Goal: Task Accomplishment & Management: Manage account settings

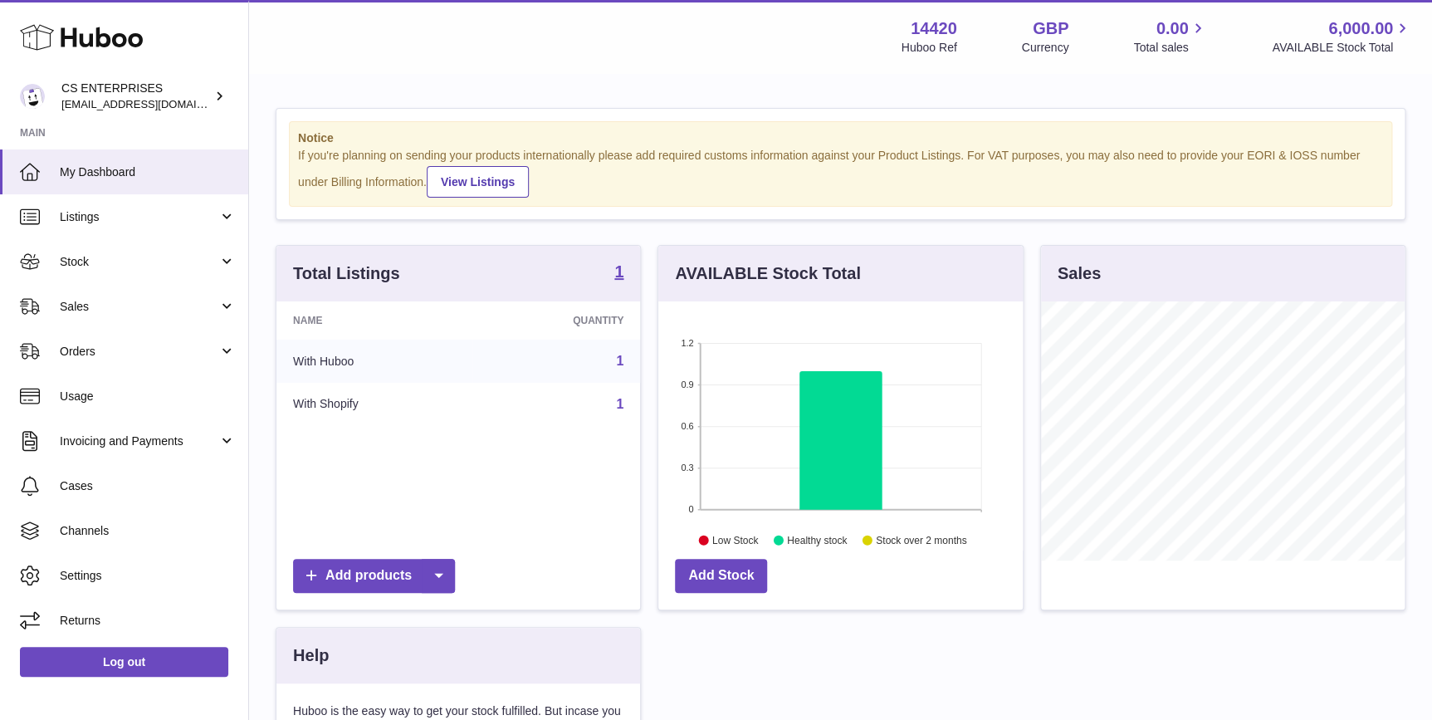
scroll to position [258, 364]
click at [153, 234] on link "Listings" at bounding box center [124, 216] width 248 height 45
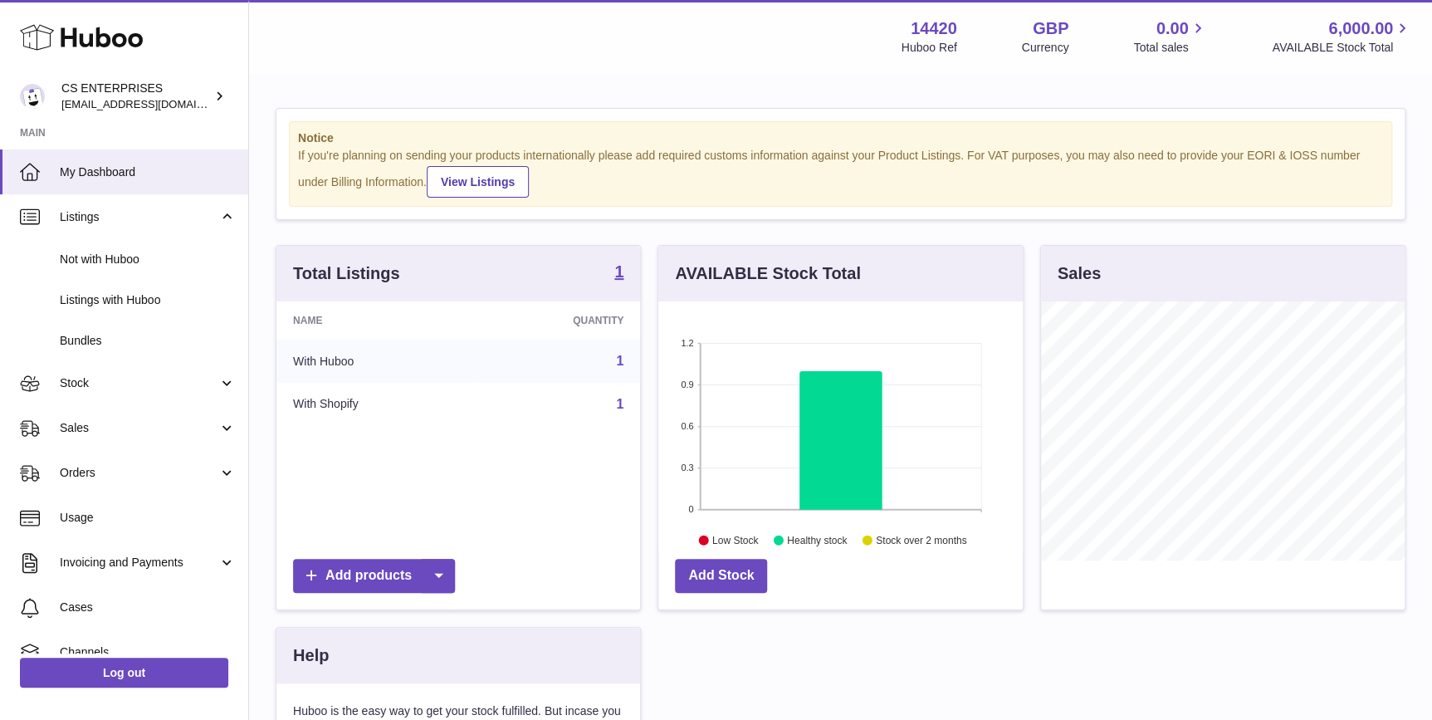
click at [627, 276] on div "Total Listings 1" at bounding box center [458, 274] width 364 height 56
click at [619, 273] on strong "1" at bounding box center [618, 271] width 9 height 17
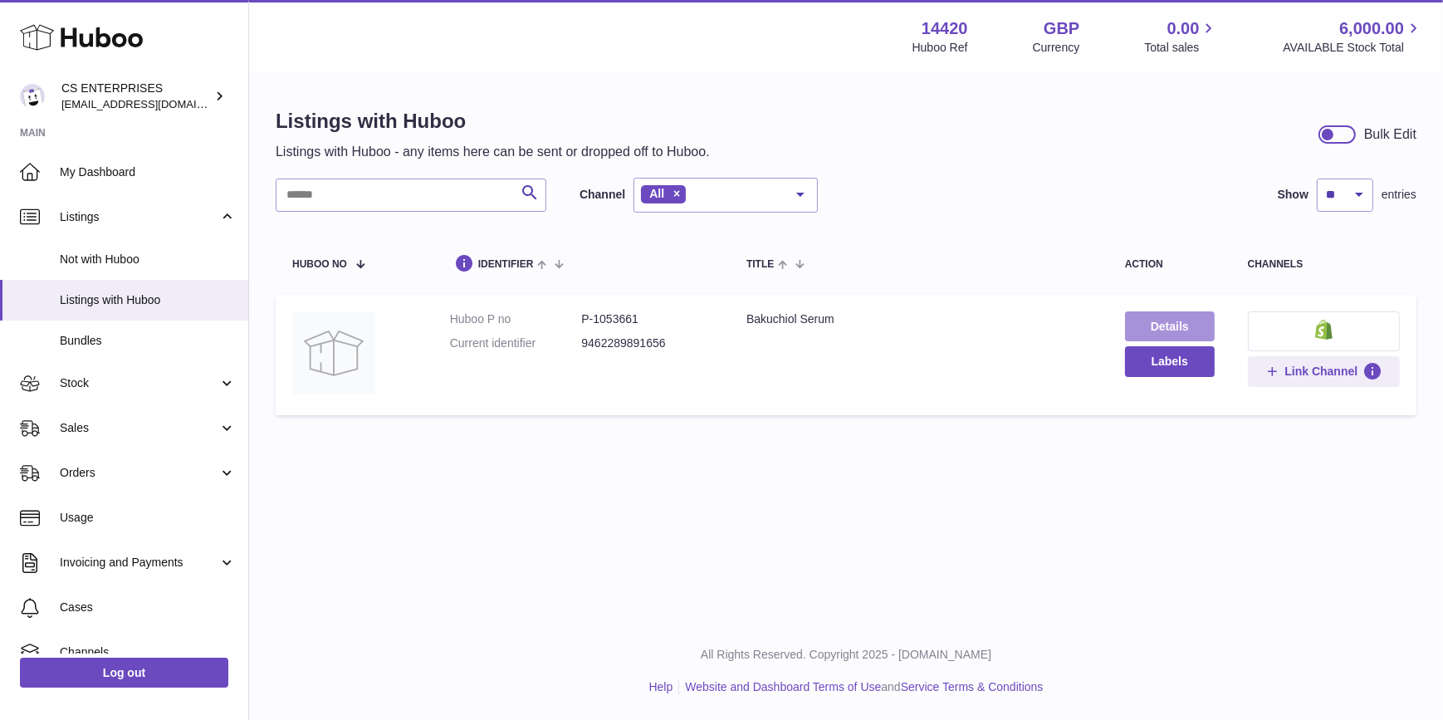
click at [1140, 324] on link "Details" at bounding box center [1170, 326] width 90 height 30
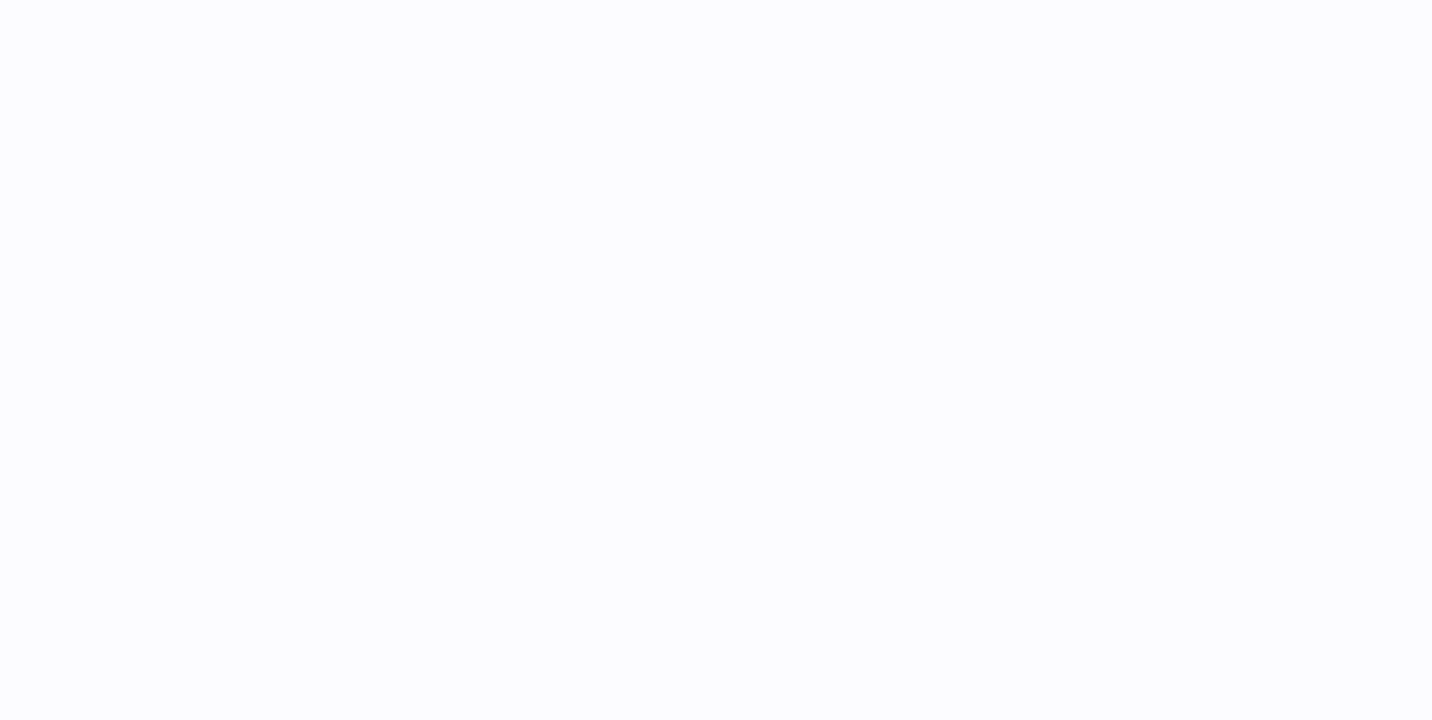
select select "***"
select select "****"
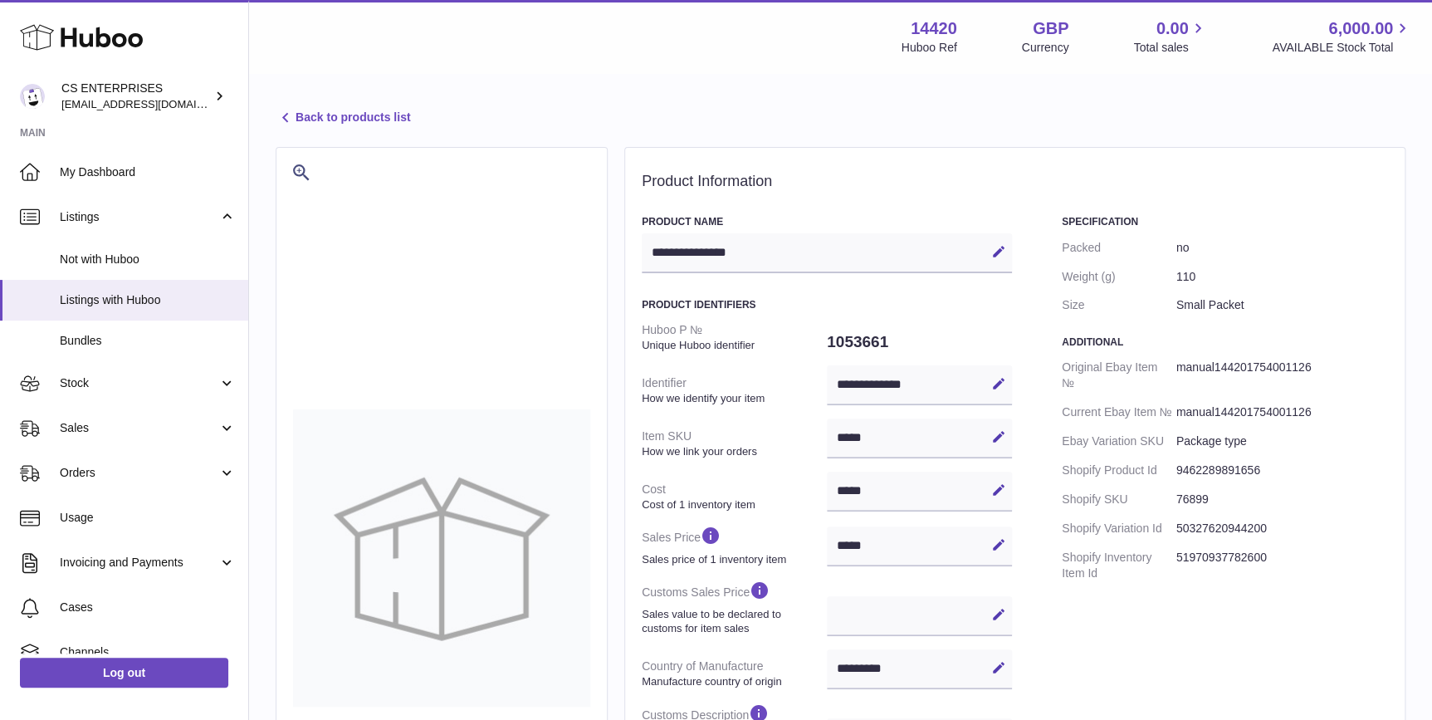
click at [356, 114] on link "Back to products list" at bounding box center [343, 118] width 134 height 20
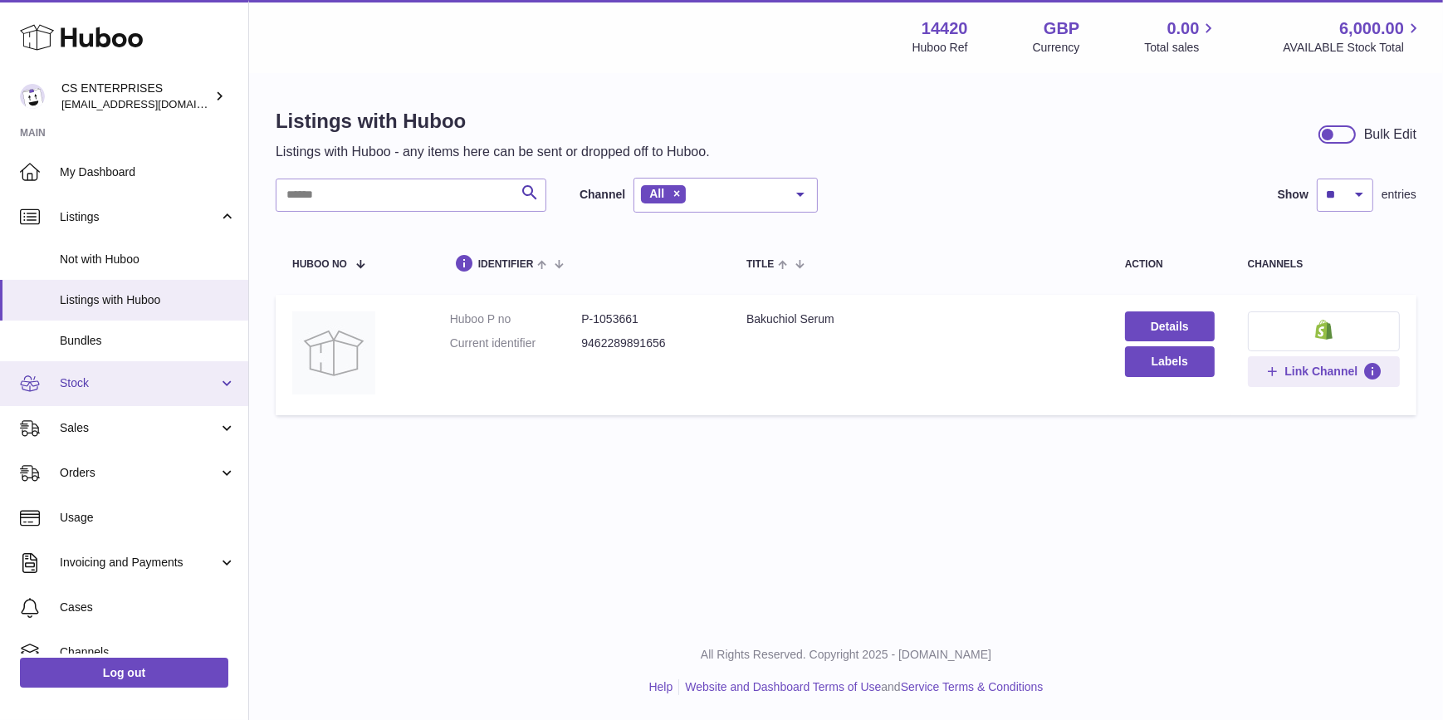
click at [170, 392] on link "Stock" at bounding box center [124, 383] width 248 height 45
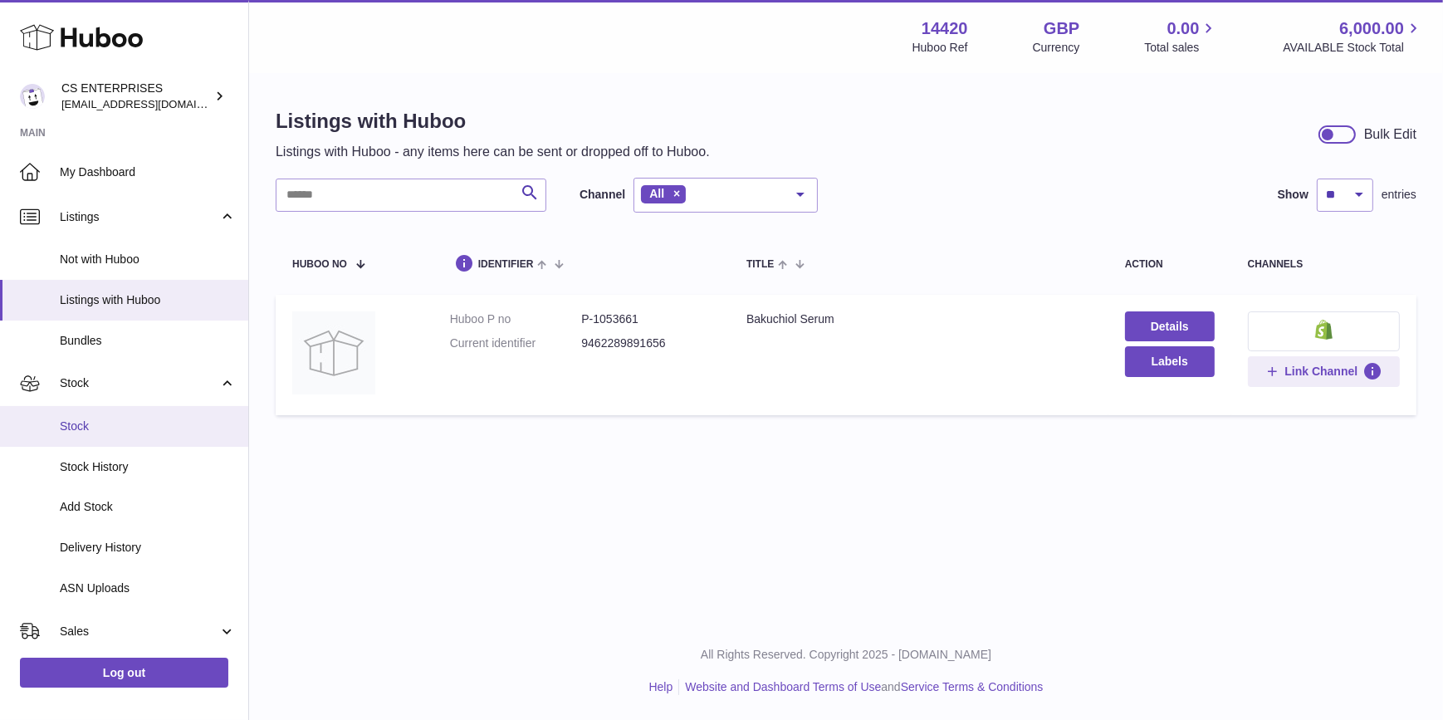
click at [165, 422] on span "Stock" at bounding box center [148, 426] width 176 height 16
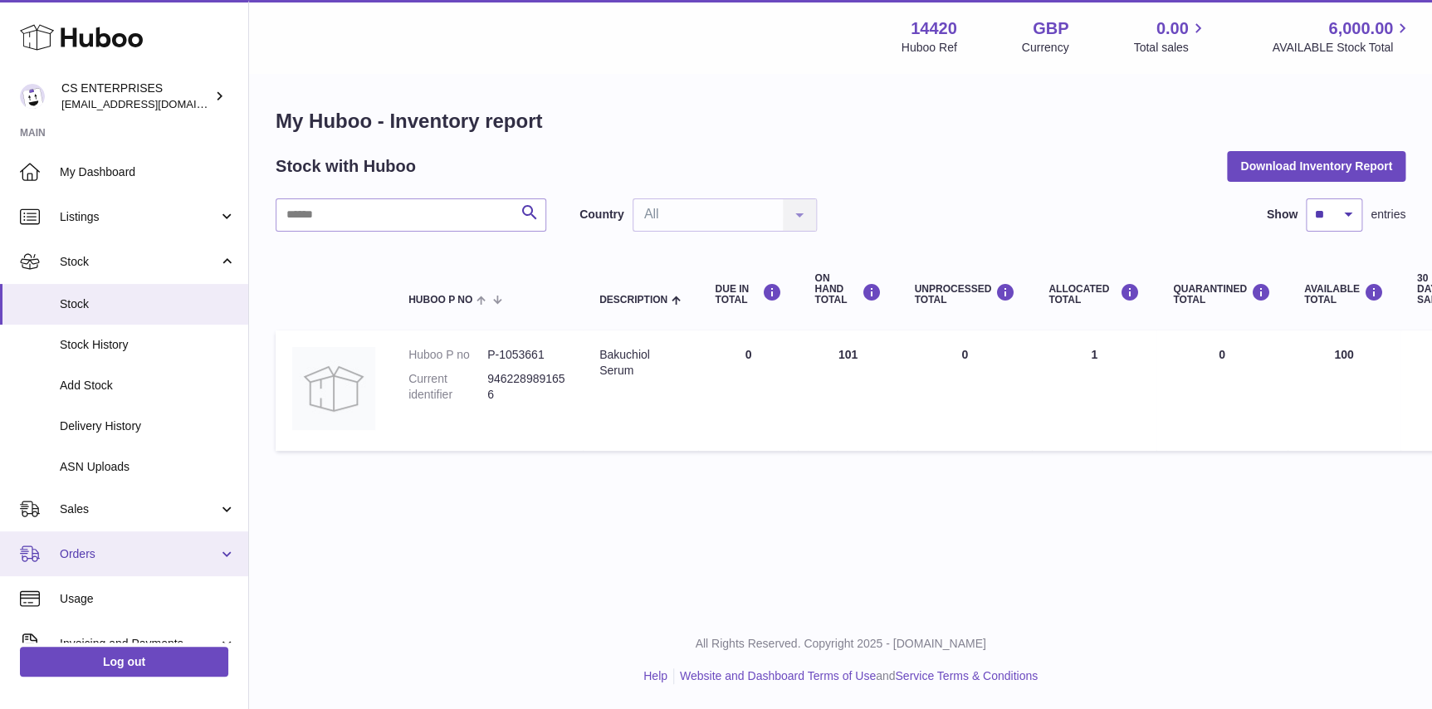
click at [121, 566] on link "Orders" at bounding box center [124, 553] width 248 height 45
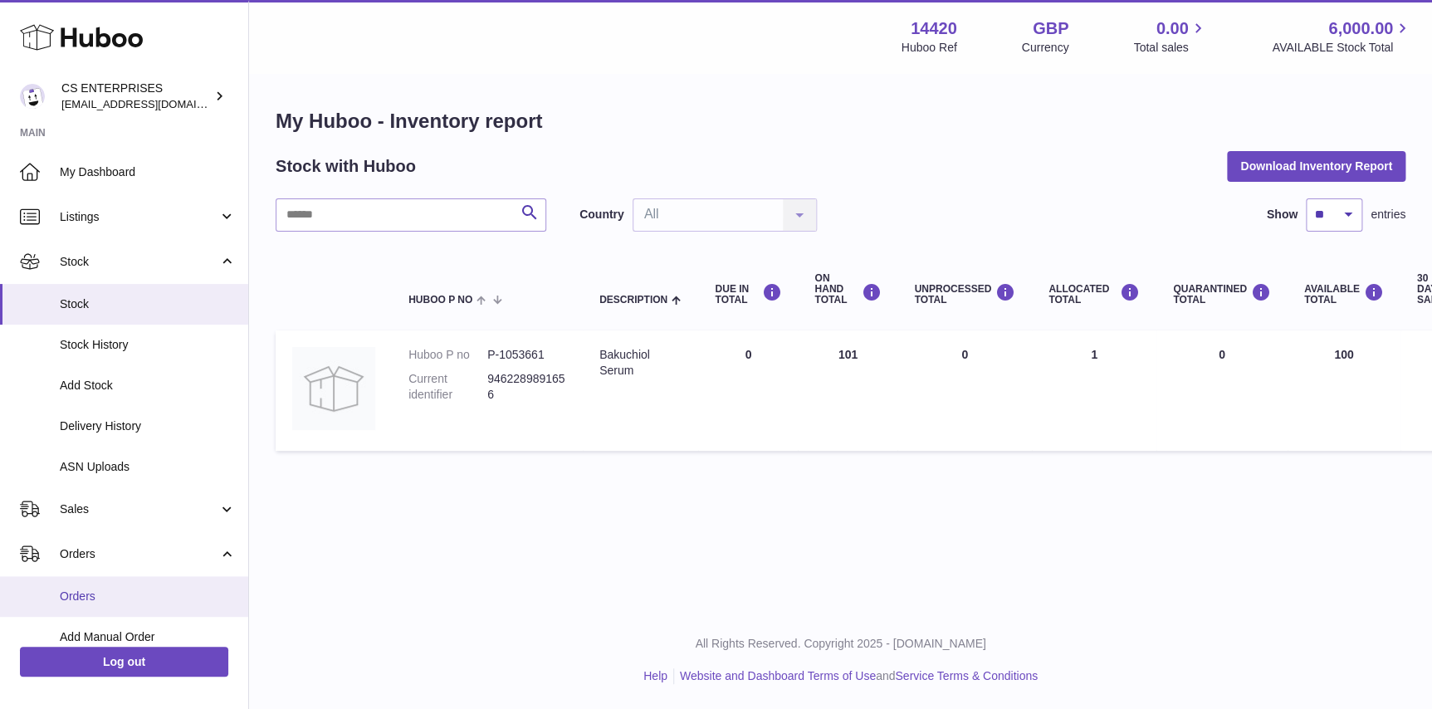
click at [124, 576] on link "Orders" at bounding box center [124, 596] width 248 height 41
